Goal: Check status: Check status

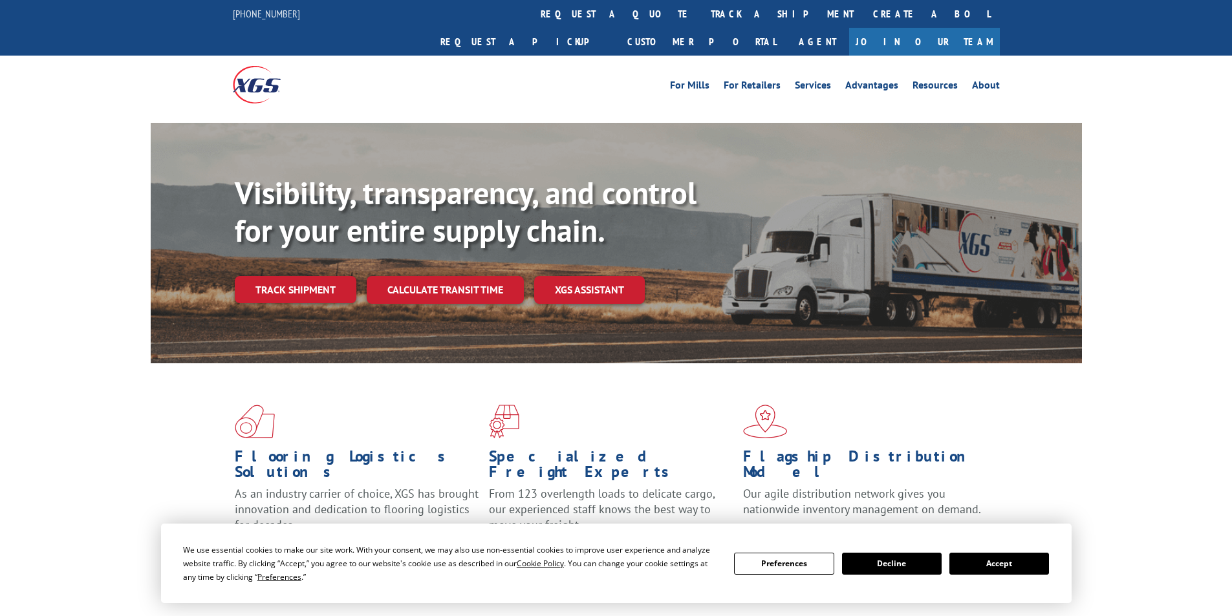
click at [290, 285] on div "Visibility, transparency, and control for your entire supply chain. Track shipm…" at bounding box center [658, 265] width 847 height 180
click at [289, 276] on link "Track shipment" at bounding box center [296, 289] width 122 height 27
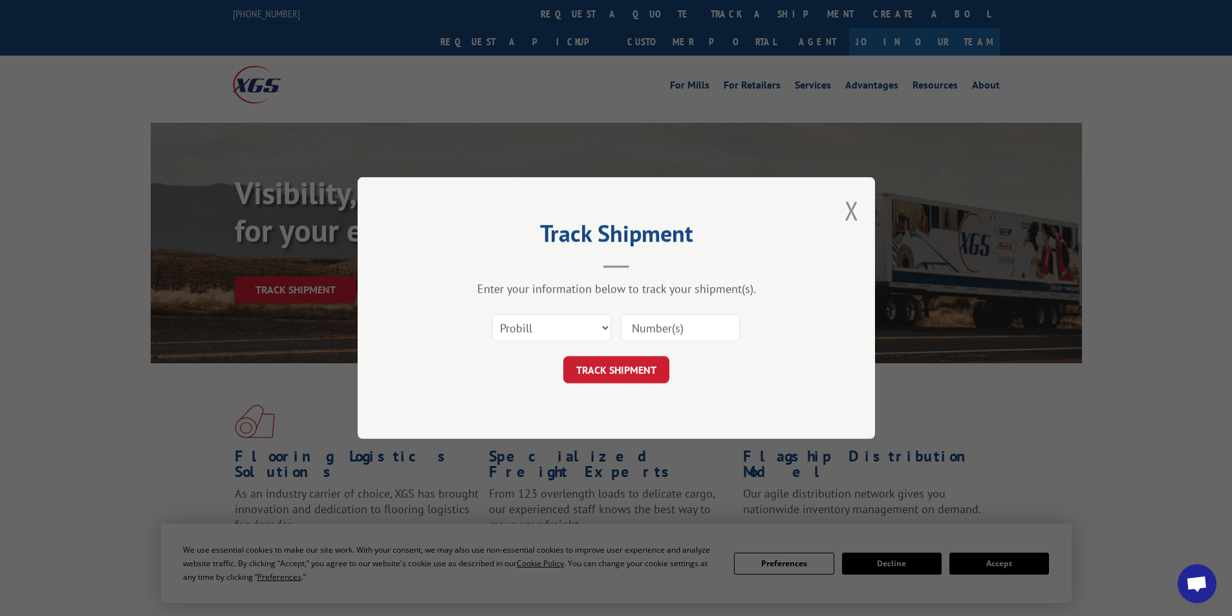
click at [647, 325] on input at bounding box center [680, 327] width 119 height 27
paste input "483403283514"
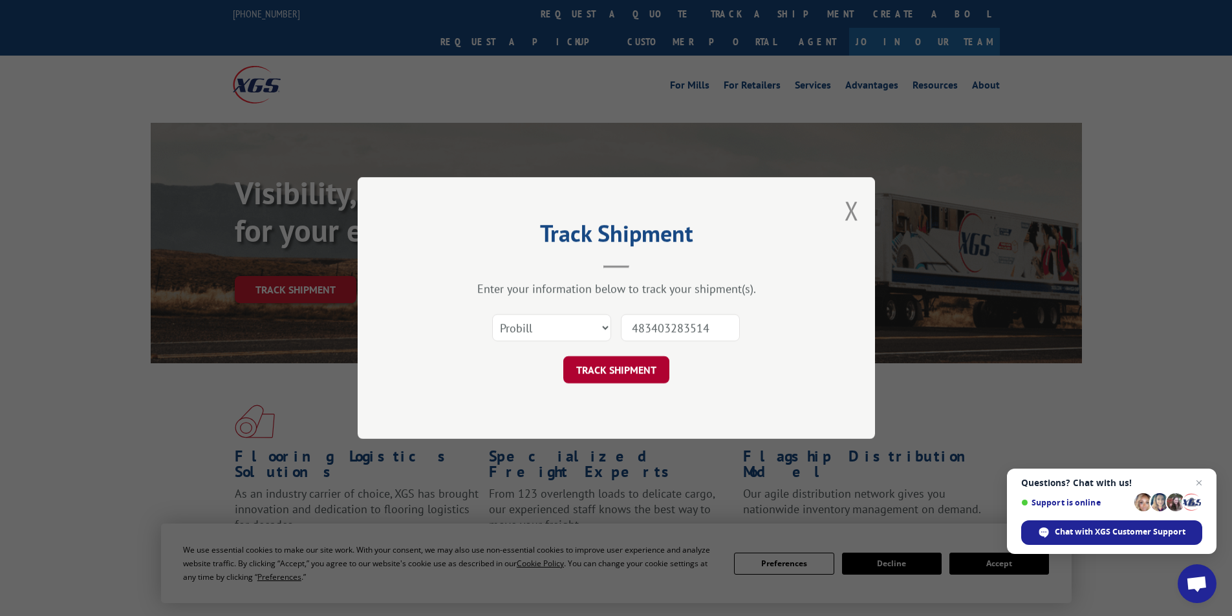
type input "483403283514"
click at [644, 376] on button "TRACK SHIPMENT" at bounding box center [616, 369] width 106 height 27
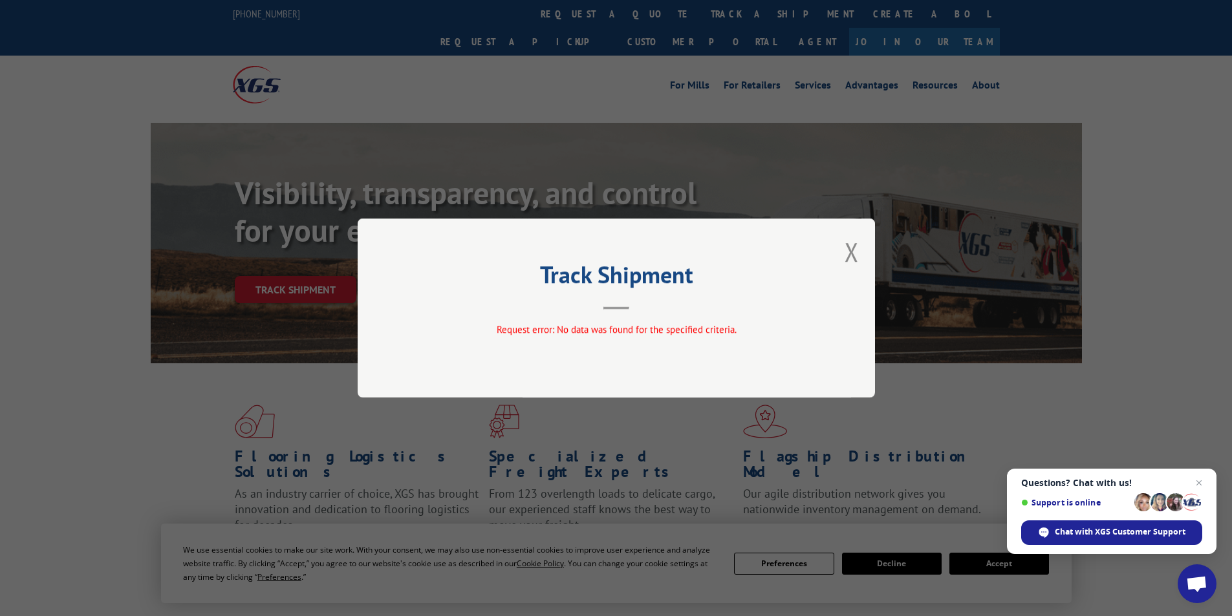
click at [621, 318] on div "Track Shipment Request error: No data was found for the specified criteria." at bounding box center [616, 308] width 517 height 179
click at [848, 270] on div "Track Shipment Request error: No data was found for the specified criteria." at bounding box center [616, 308] width 517 height 179
click at [851, 259] on button "Close modal" at bounding box center [852, 252] width 14 height 34
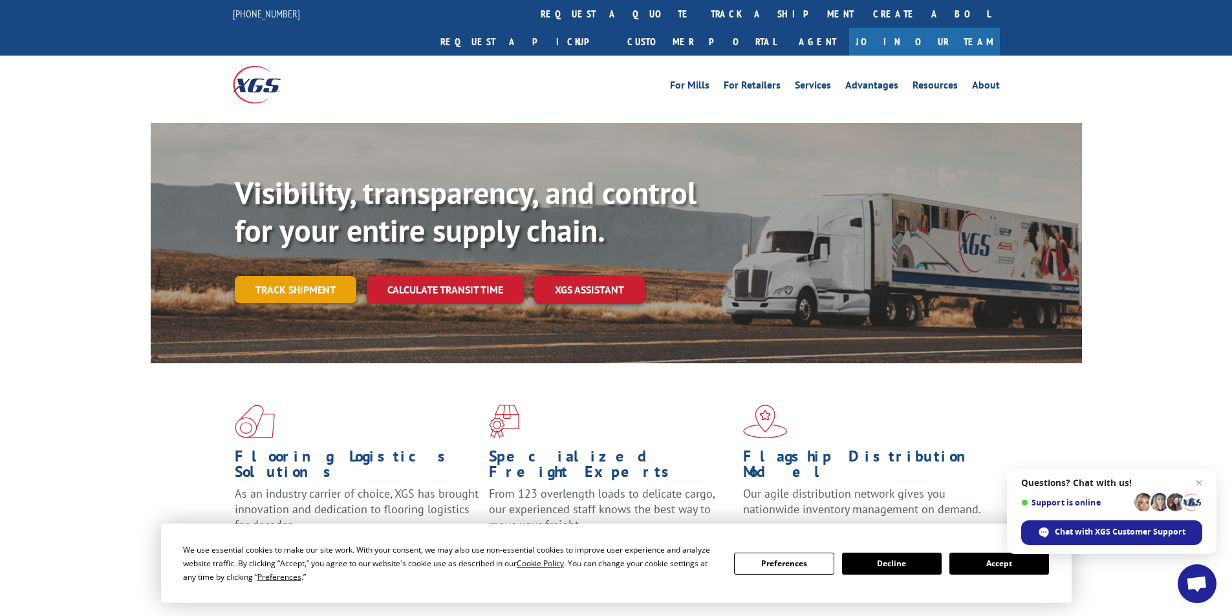
click at [237, 250] on div "Visibility, transparency, and control for your entire supply chain. Track shipm…" at bounding box center [616, 256] width 931 height 266
click at [279, 276] on link "Track shipment" at bounding box center [296, 289] width 122 height 27
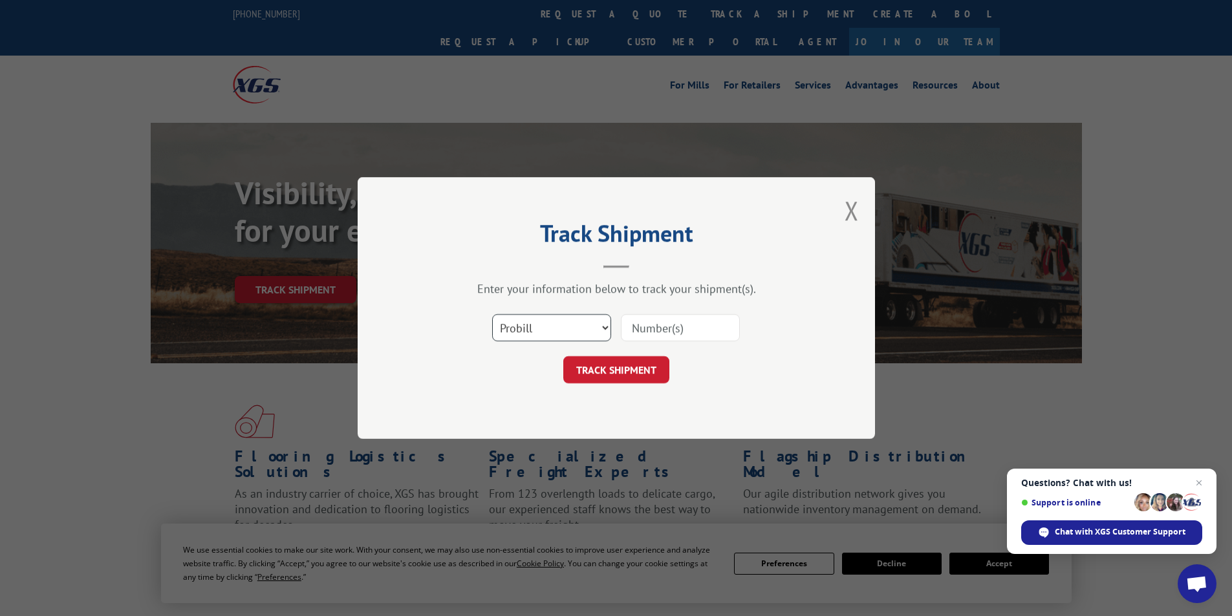
click at [543, 330] on select "Select category... Probill BOL PO" at bounding box center [551, 327] width 119 height 27
select select "bol"
click at [492, 314] on select "Select category... Probill BOL PO" at bounding box center [551, 327] width 119 height 27
click at [675, 329] on input at bounding box center [680, 327] width 119 height 27
paste input "483403283514"
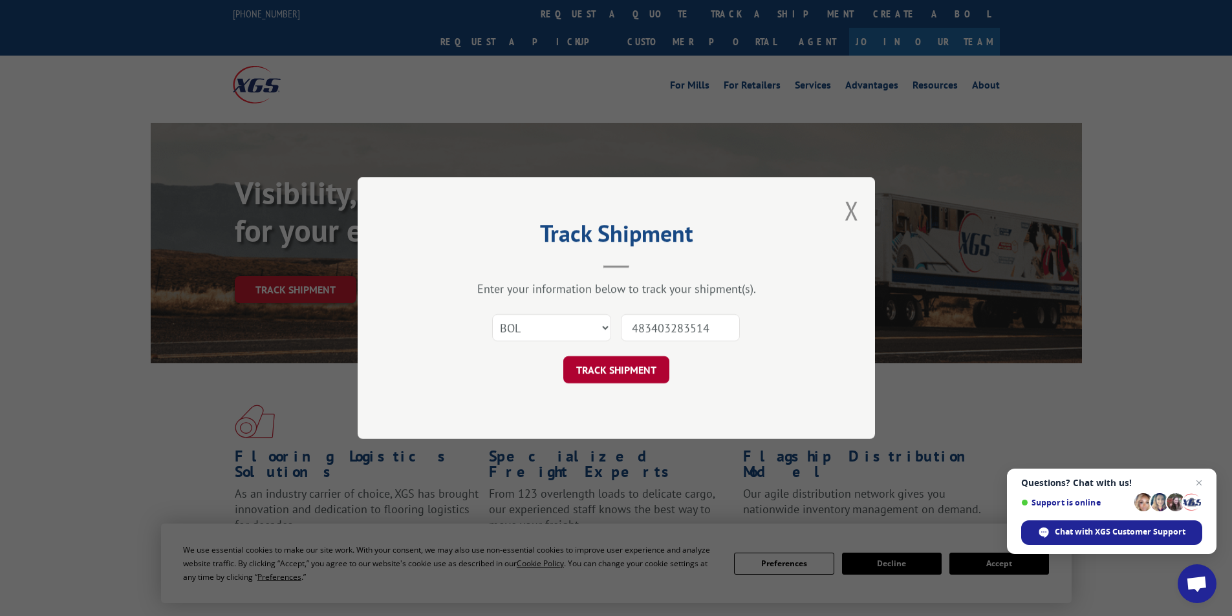
type input "483403283514"
click at [649, 361] on button "TRACK SHIPMENT" at bounding box center [616, 369] width 106 height 27
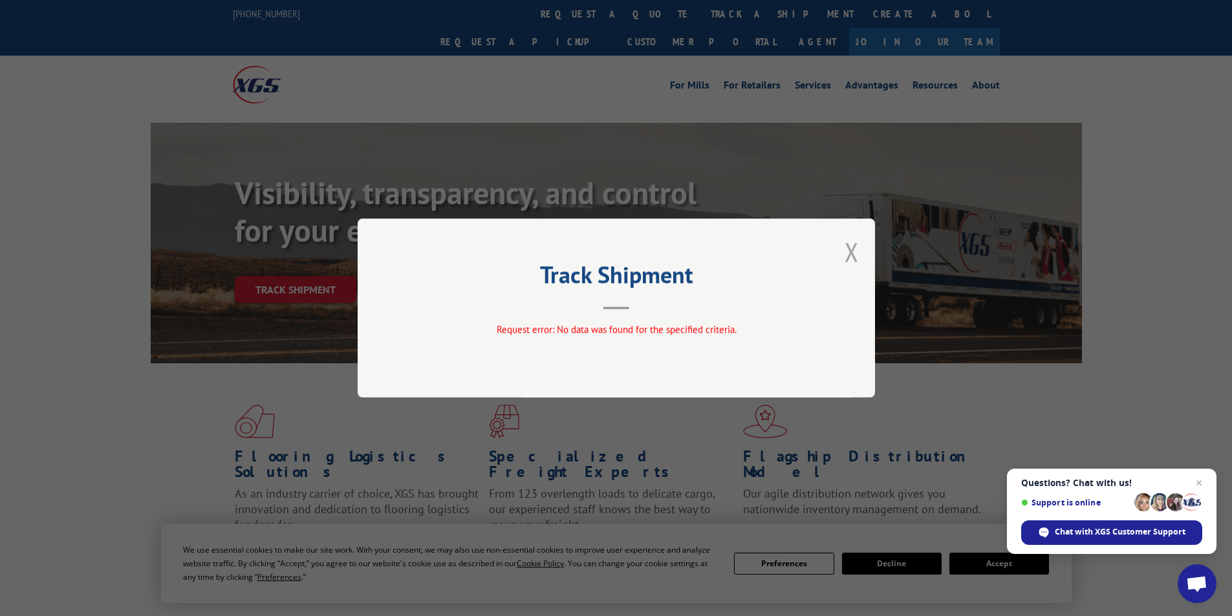
click at [858, 255] on button "Close modal" at bounding box center [852, 252] width 14 height 34
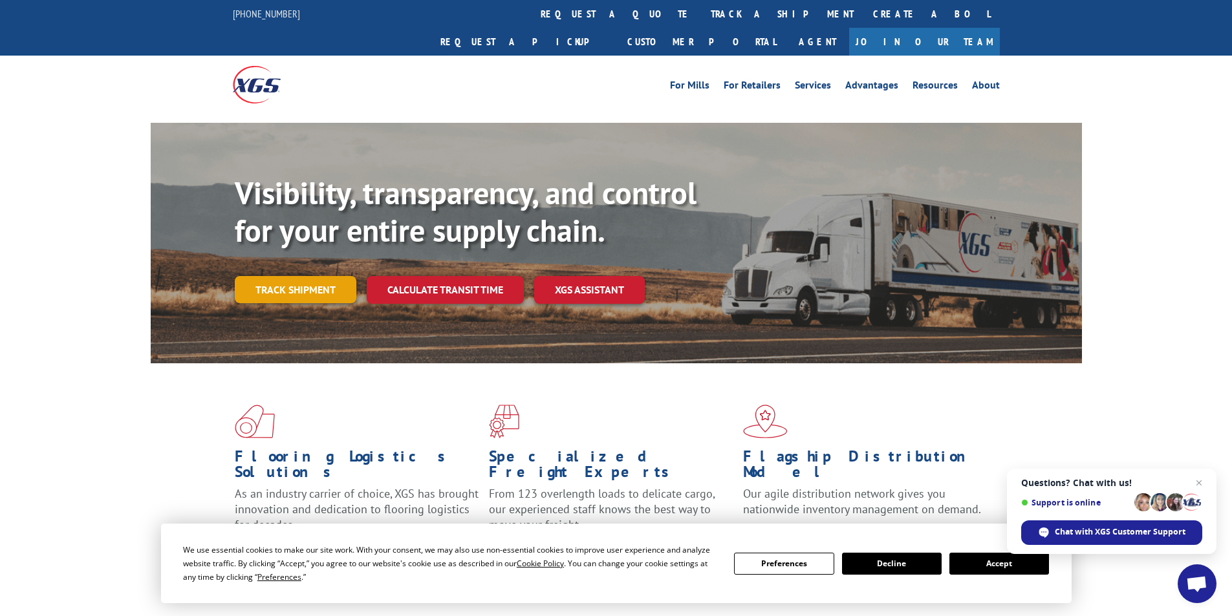
click at [296, 276] on link "Track shipment" at bounding box center [296, 289] width 122 height 27
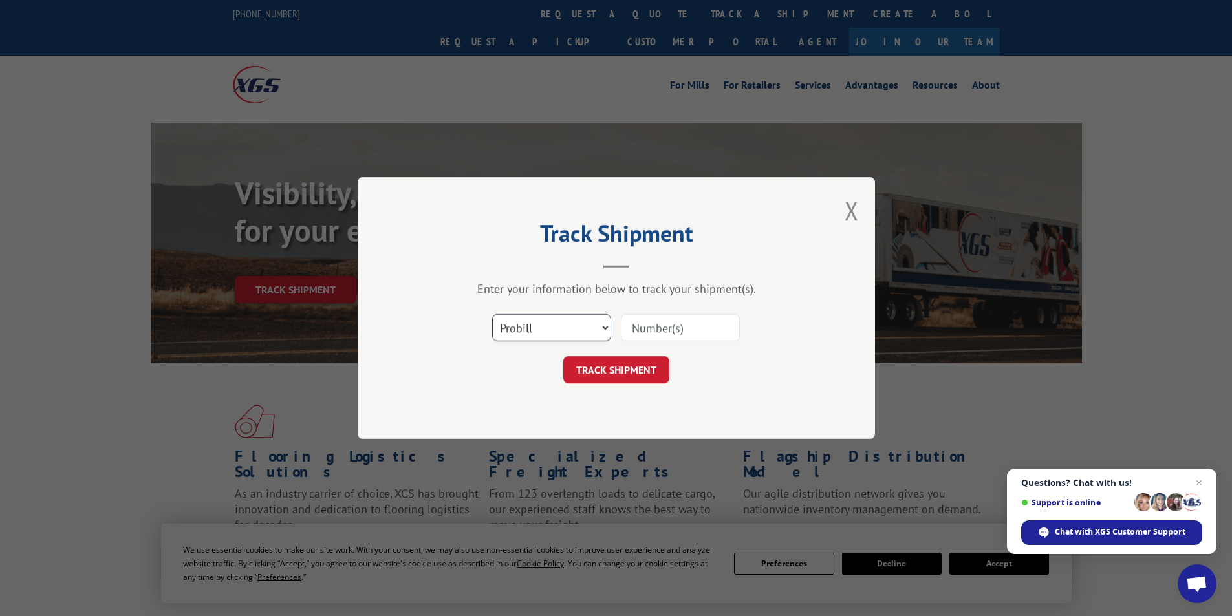
click at [559, 323] on select "Select category... Probill BOL PO" at bounding box center [551, 327] width 119 height 27
select select "po"
click at [492, 314] on select "Select category... Probill BOL PO" at bounding box center [551, 327] width 119 height 27
click at [666, 336] on input at bounding box center [680, 327] width 119 height 27
paste input "483403283514"
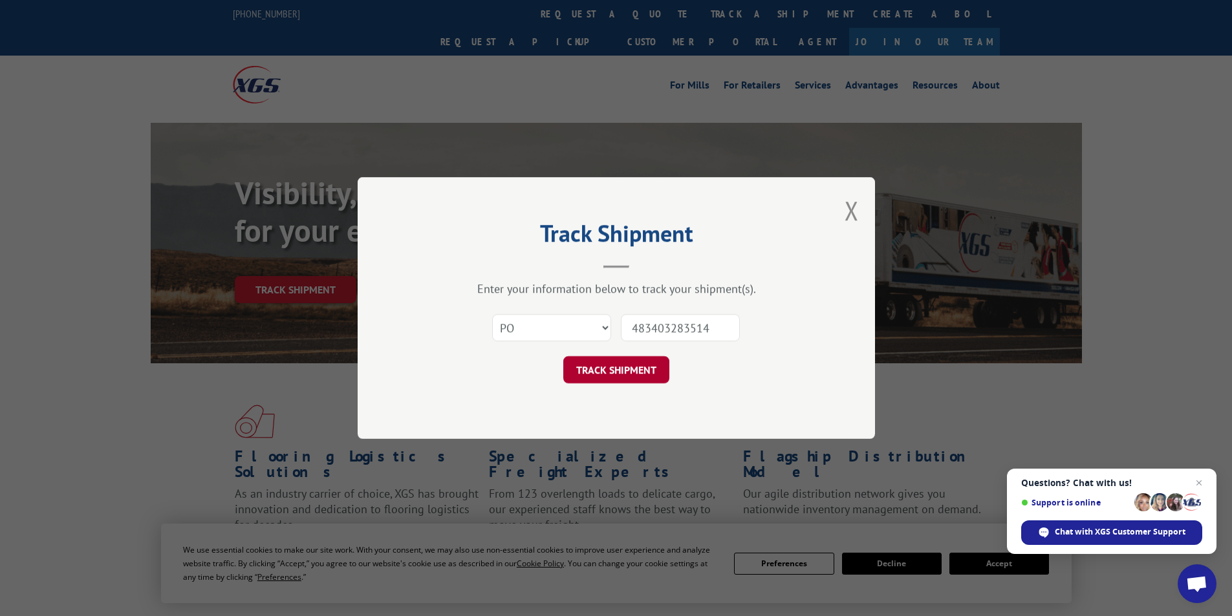
type input "483403283514"
click at [637, 369] on button "TRACK SHIPMENT" at bounding box center [616, 369] width 106 height 27
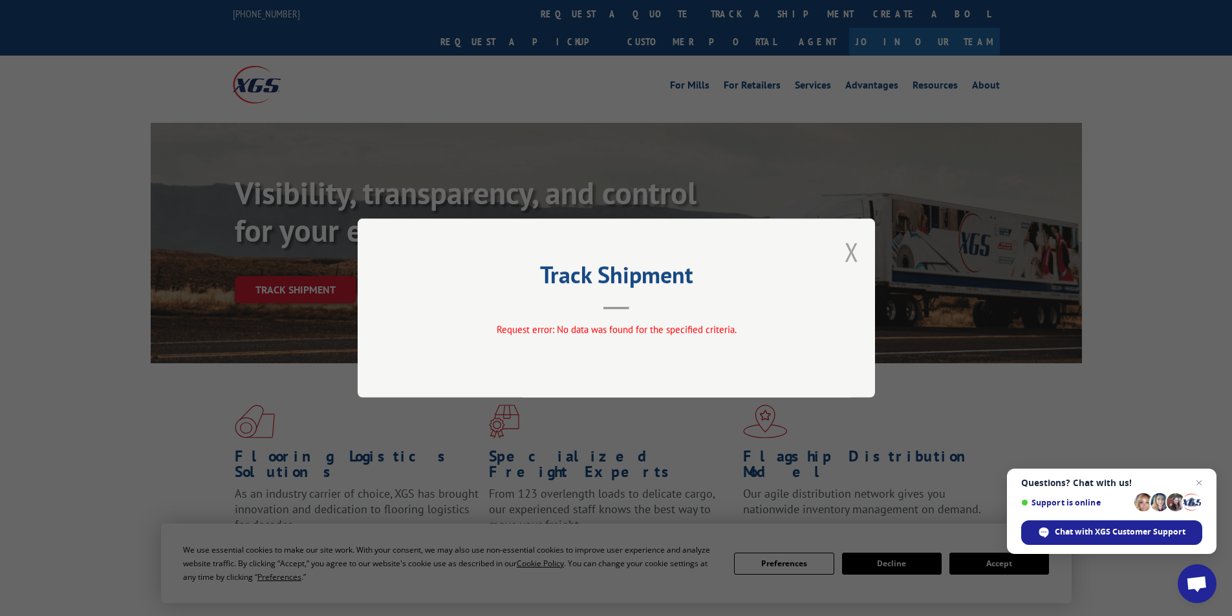
click at [857, 259] on button "Close modal" at bounding box center [852, 252] width 14 height 34
